Goal: Find specific page/section: Find specific page/section

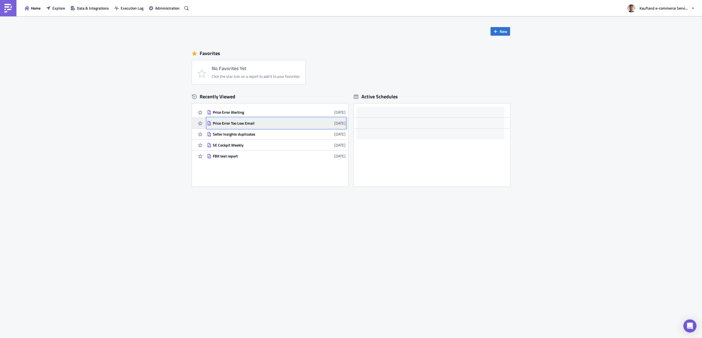
click at [232, 124] on div "Price Error Too Low Email" at bounding box center [261, 123] width 96 height 5
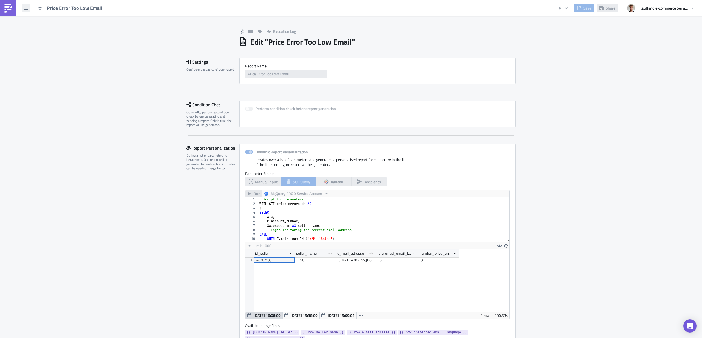
click at [24, 8] on icon "button" at bounding box center [26, 8] width 4 height 3
click at [38, 29] on div "Home" at bounding box center [50, 29] width 36 height 5
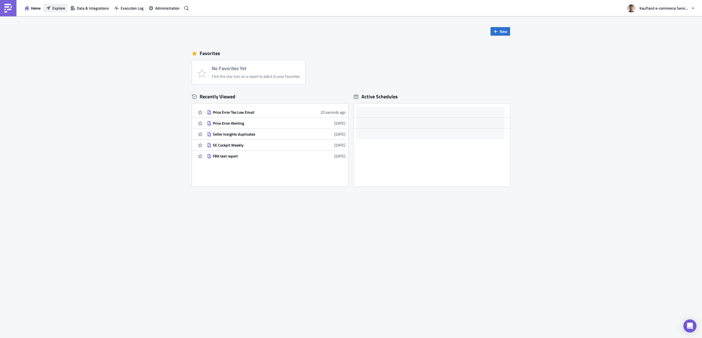
click at [57, 11] on span "Explore" at bounding box center [58, 8] width 13 height 6
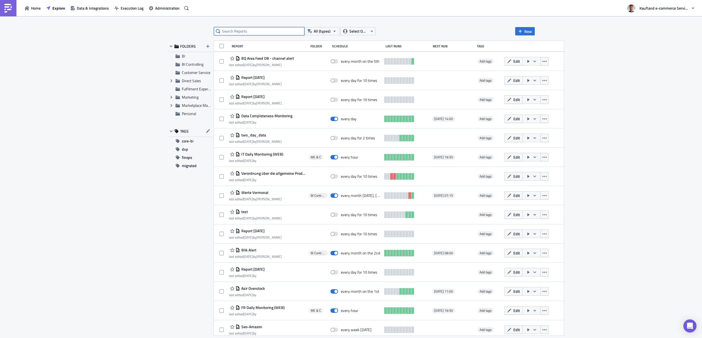
click at [255, 32] on input "text" at bounding box center [259, 31] width 90 height 8
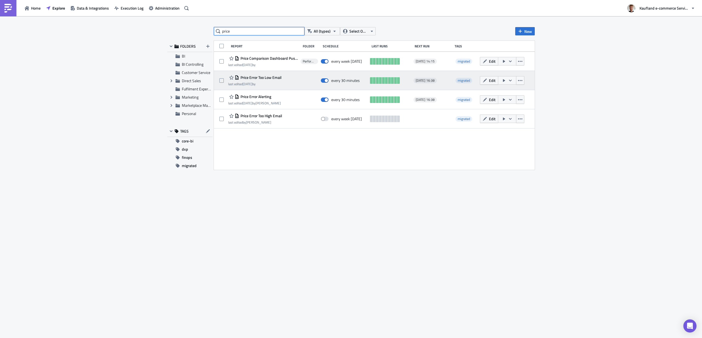
type input "price"
click at [266, 77] on span "Price Error Too Low Email" at bounding box center [260, 77] width 42 height 5
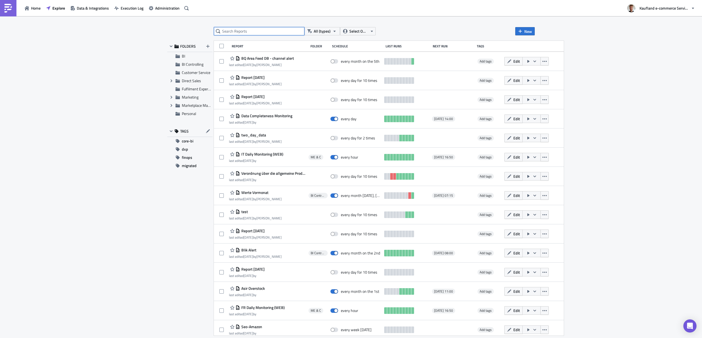
click at [262, 32] on input "text" at bounding box center [259, 31] width 90 height 8
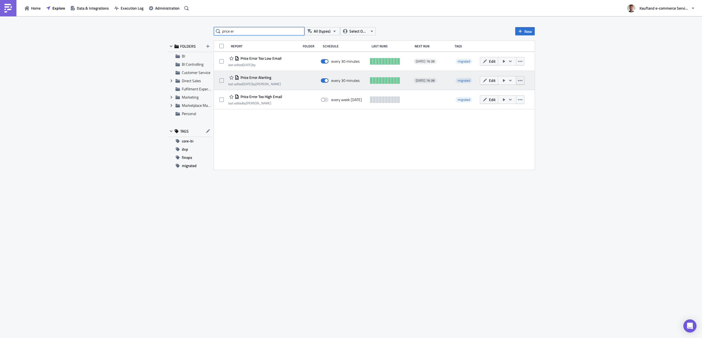
type input "price er"
click at [521, 82] on icon "button" at bounding box center [520, 80] width 4 height 4
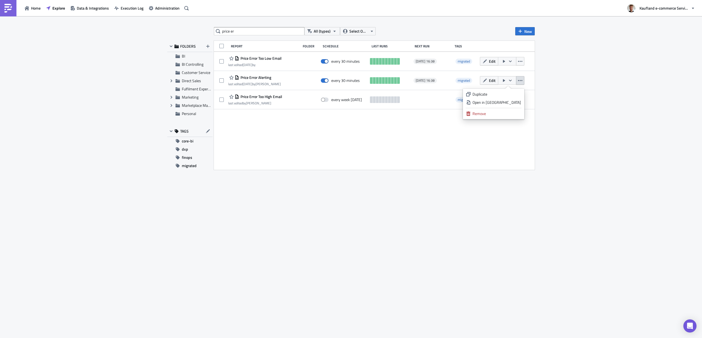
click at [553, 81] on div "price er All (types) Select Owner New FOLDERS BI BI Controlling Customer Servic…" at bounding box center [351, 177] width 702 height 323
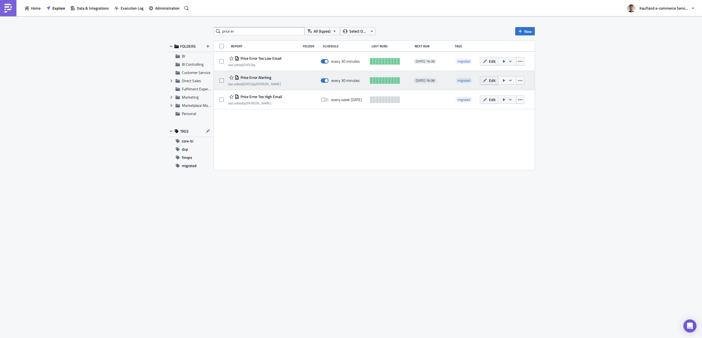
click at [489, 81] on span "Edit" at bounding box center [492, 81] width 7 height 6
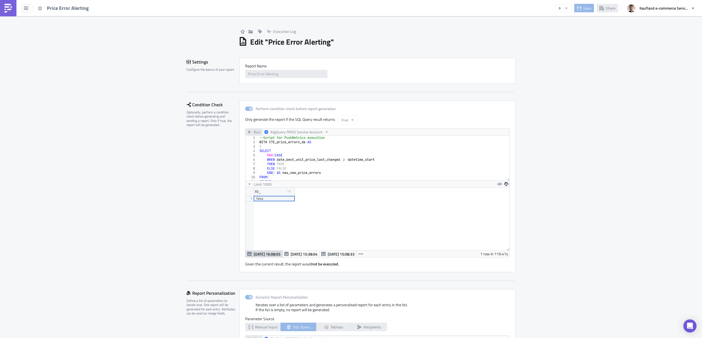
scroll to position [63, 264]
click at [249, 107] on span at bounding box center [249, 109] width 8 height 4
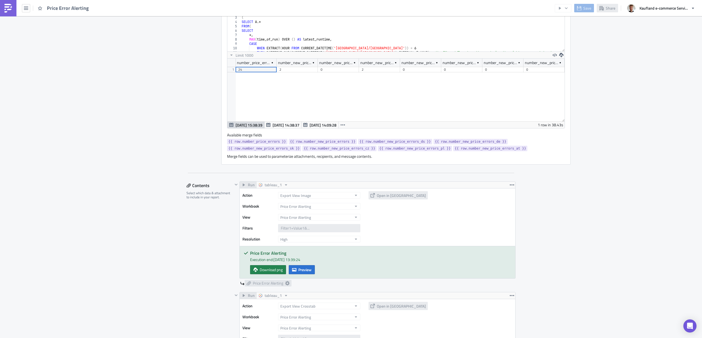
scroll to position [0, 0]
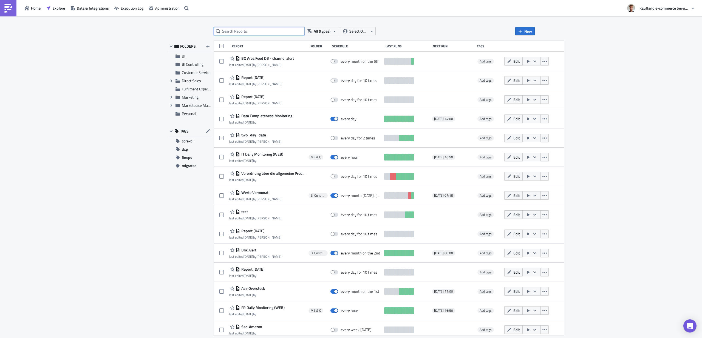
click at [260, 32] on input "text" at bounding box center [259, 31] width 90 height 8
click at [163, 11] on span "Administration" at bounding box center [167, 8] width 24 height 6
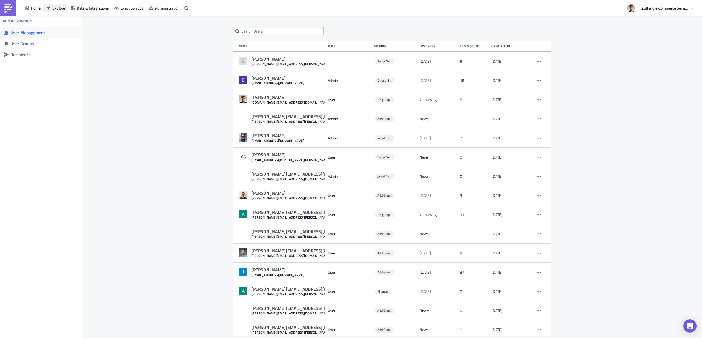
click at [58, 8] on span "Explore" at bounding box center [58, 8] width 13 height 6
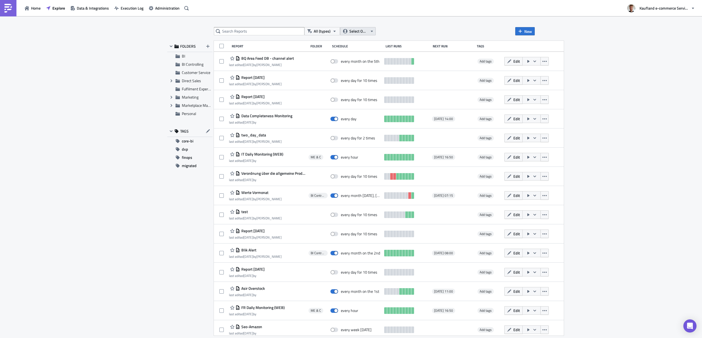
click at [368, 33] on button "Select Owner" at bounding box center [358, 31] width 36 height 8
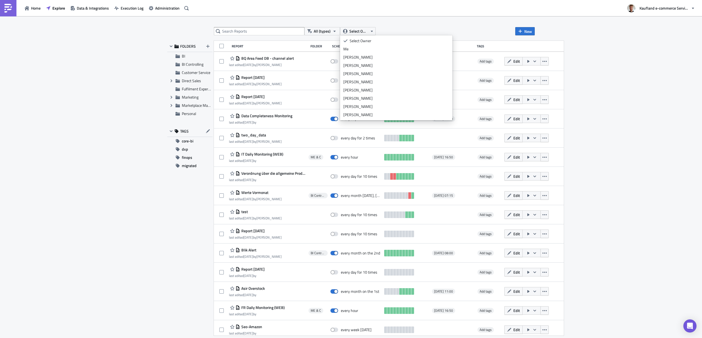
click at [656, 83] on div "All (types) Select Owner New FOLDERS BI BI Controlling Customer Service Expand …" at bounding box center [351, 177] width 702 height 323
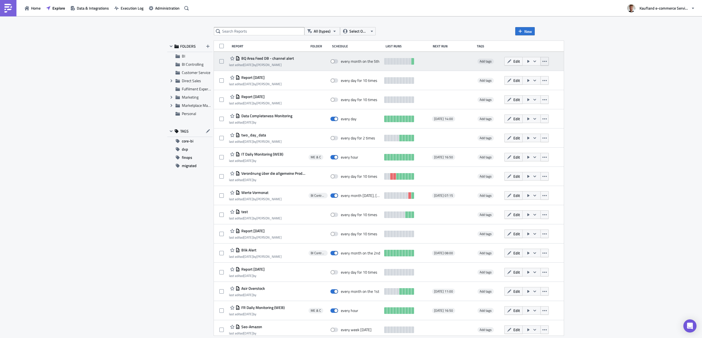
click at [548, 64] on button "button" at bounding box center [544, 61] width 8 height 8
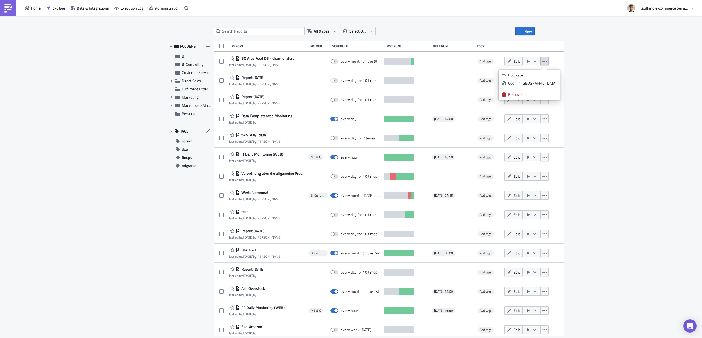
click at [631, 72] on div "All (types) Select Owner New FOLDERS BI BI Controlling Customer Service Expand …" at bounding box center [351, 177] width 702 height 323
click at [263, 30] on input "text" at bounding box center [259, 31] width 90 height 8
type input "price"
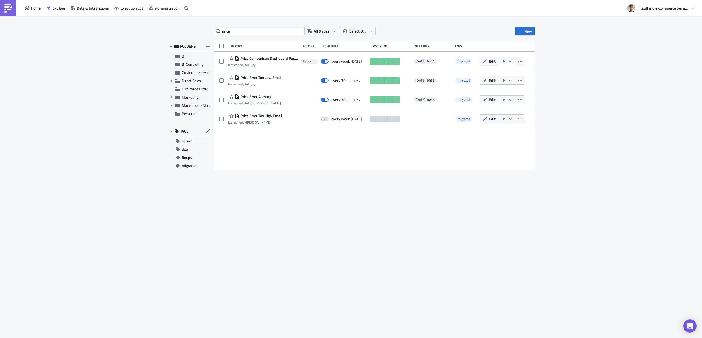
click at [618, 49] on div "price All (types) Select Owner New FOLDERS BI BI Controlling Customer Service E…" at bounding box center [351, 177] width 702 height 323
click at [626, 100] on div "price All (types) Select Owner New FOLDERS BI BI Controlling Customer Service E…" at bounding box center [351, 177] width 702 height 323
click at [56, 124] on div "price All (types) Select Owner New FOLDERS BI BI Controlling Customer Service E…" at bounding box center [351, 177] width 702 height 323
click at [86, 56] on div "price All (types) Select Owner New FOLDERS BI BI Controlling Customer Service E…" at bounding box center [351, 177] width 702 height 323
